Goal: Find specific page/section: Find specific page/section

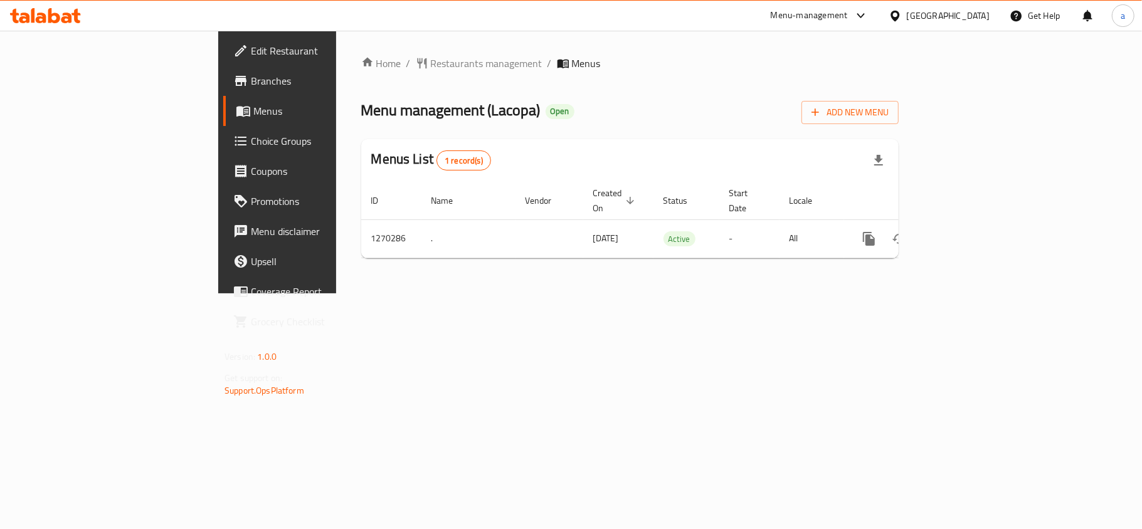
click at [977, 15] on div "[GEOGRAPHIC_DATA]" at bounding box center [948, 16] width 83 height 14
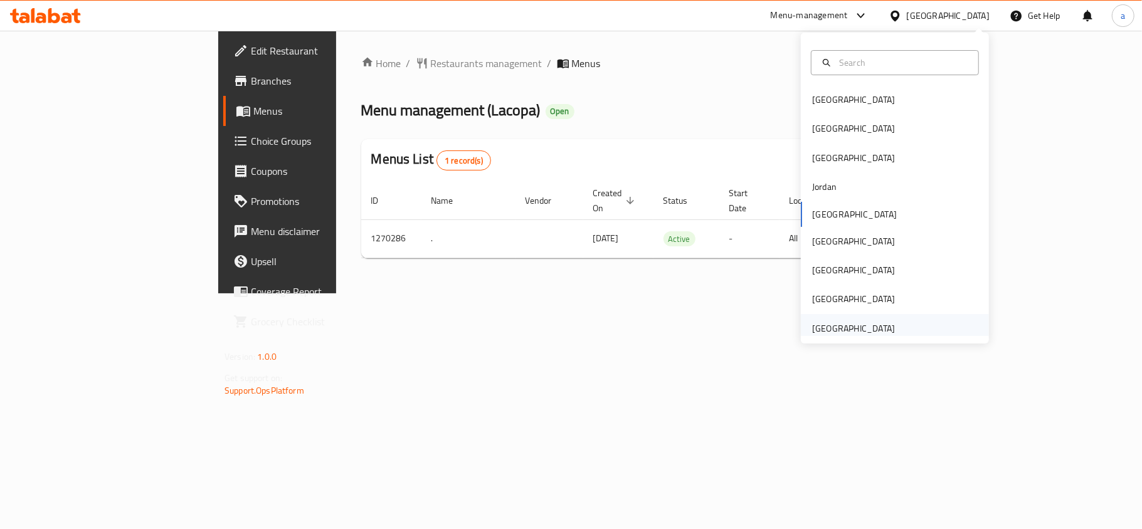
click at [884, 324] on div "[GEOGRAPHIC_DATA]" at bounding box center [853, 328] width 103 height 29
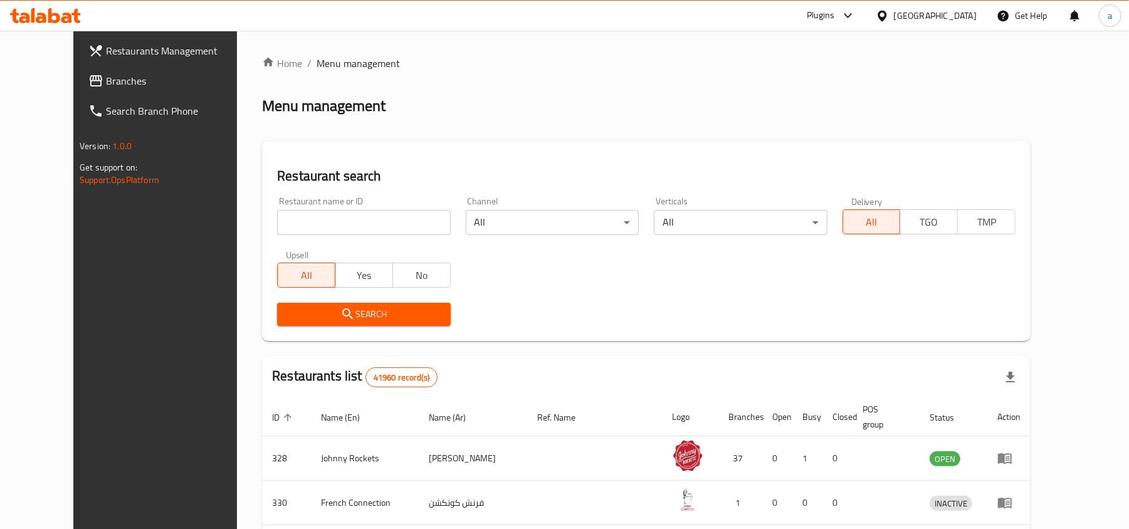
click at [129, 80] on span "Branches" at bounding box center [179, 80] width 146 height 15
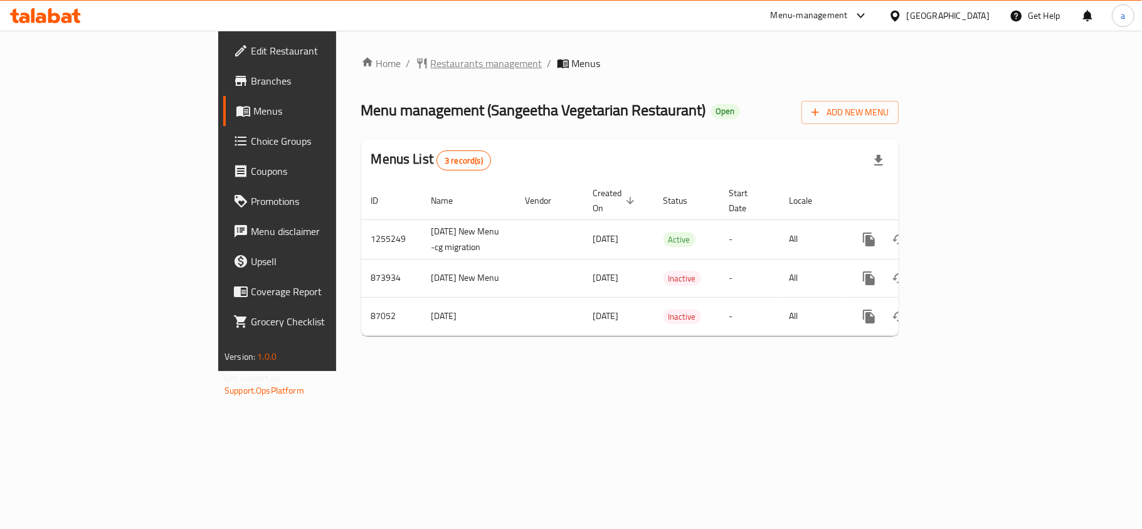
click at [431, 70] on span "Restaurants management" at bounding box center [487, 63] width 112 height 15
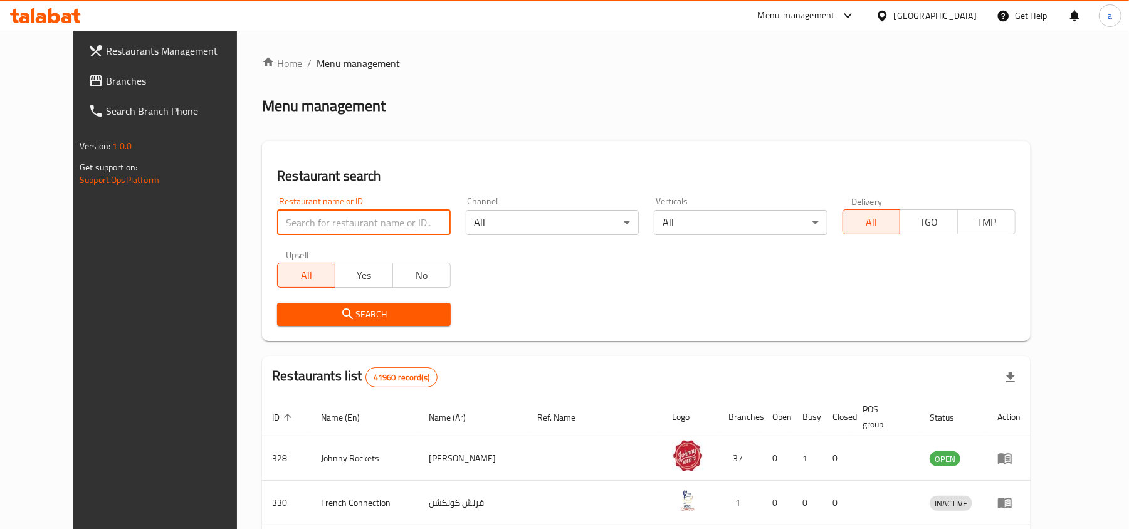
click at [292, 231] on input "search" at bounding box center [363, 222] width 173 height 25
paste input "600975"
type input "600975"
click button "Search" at bounding box center [363, 314] width 173 height 23
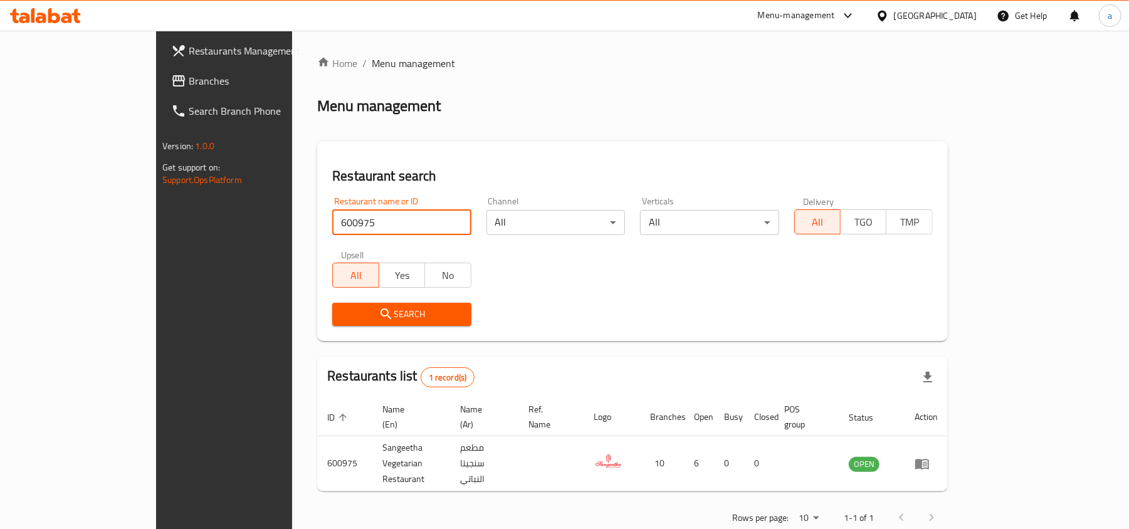
click at [421, 219] on input "600975" at bounding box center [401, 222] width 139 height 25
click at [475, 149] on div "Restaurant search Restaurant name or ID Restaurant name or ID Channel All ​ Ver…" at bounding box center [632, 241] width 631 height 200
